Goal: Information Seeking & Learning: Learn about a topic

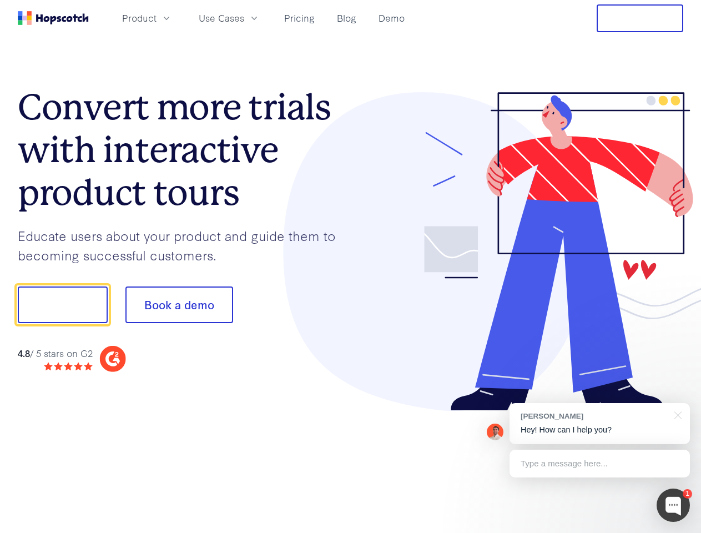
click at [351, 267] on div at bounding box center [517, 251] width 333 height 319
click at [157, 18] on span "Product" at bounding box center [139, 18] width 34 height 14
click at [244, 18] on span "Use Cases" at bounding box center [222, 18] width 46 height 14
click at [640, 18] on button "Free Trial" at bounding box center [640, 18] width 87 height 28
click at [62, 305] on button "Show me!" at bounding box center [63, 305] width 90 height 37
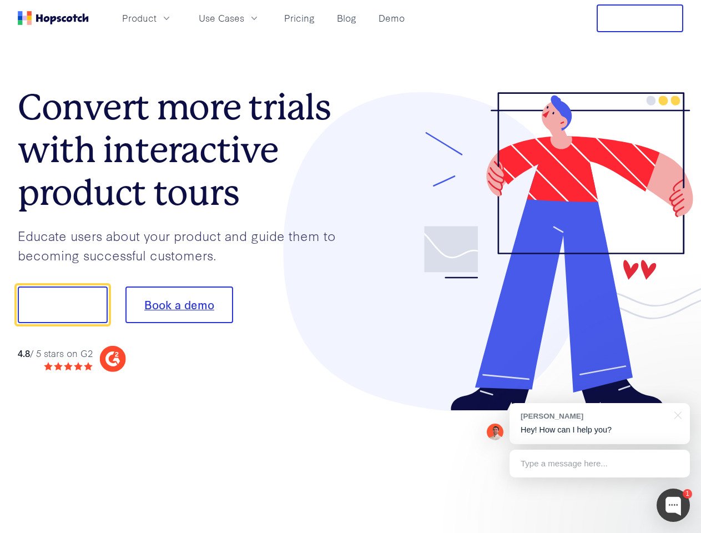
click at [179, 305] on button "Book a demo" at bounding box center [180, 305] width 108 height 37
click at [674, 505] on div at bounding box center [673, 505] width 33 height 33
click at [600, 424] on div "[PERSON_NAME] Hey! How can I help you?" at bounding box center [600, 423] width 180 height 41
click at [676, 414] on div at bounding box center [586, 378] width 208 height 222
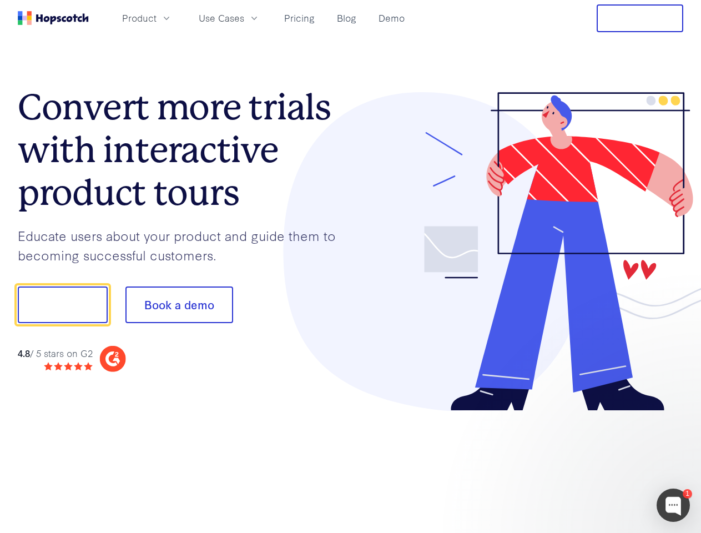
click at [600, 464] on div at bounding box center [586, 378] width 208 height 222
